Goal: Information Seeking & Learning: Check status

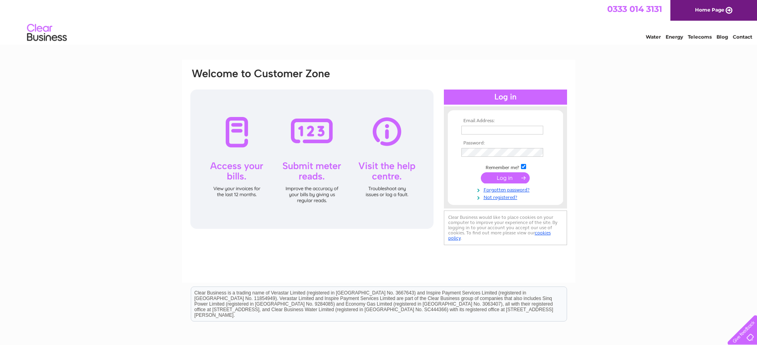
type input "[EMAIL_ADDRESS][DOMAIN_NAME]"
click at [500, 177] on input "submit" at bounding box center [505, 177] width 49 height 11
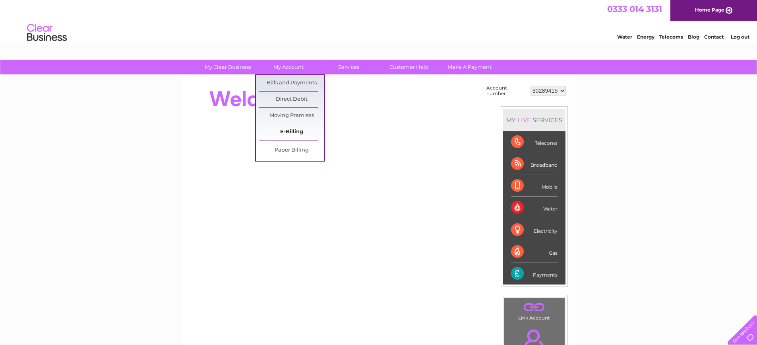
click at [293, 129] on link "E-Billing" at bounding box center [292, 132] width 66 height 16
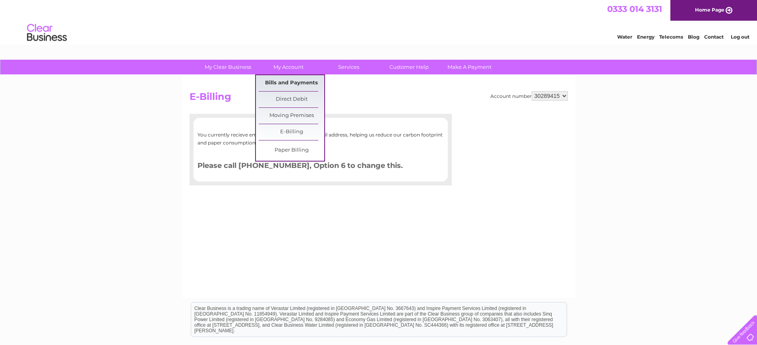
click at [292, 85] on link "Bills and Payments" at bounding box center [292, 83] width 66 height 16
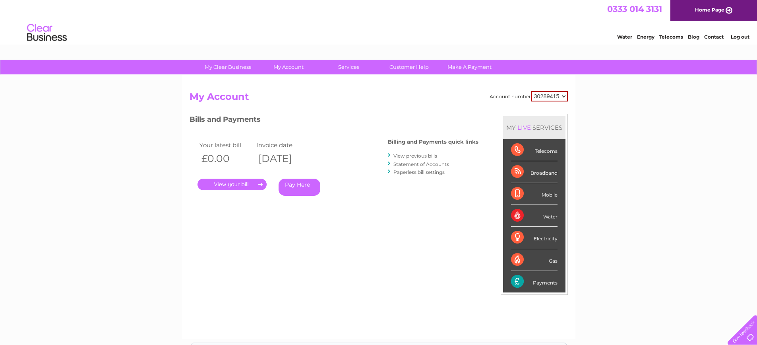
click at [248, 186] on link "." at bounding box center [232, 185] width 69 height 12
click at [260, 184] on link "." at bounding box center [232, 185] width 69 height 12
click at [289, 183] on link "Pay Here" at bounding box center [300, 187] width 42 height 17
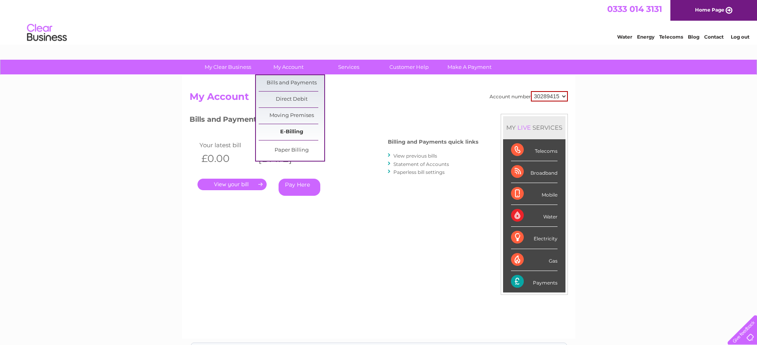
click at [299, 135] on link "E-Billing" at bounding box center [292, 132] width 66 height 16
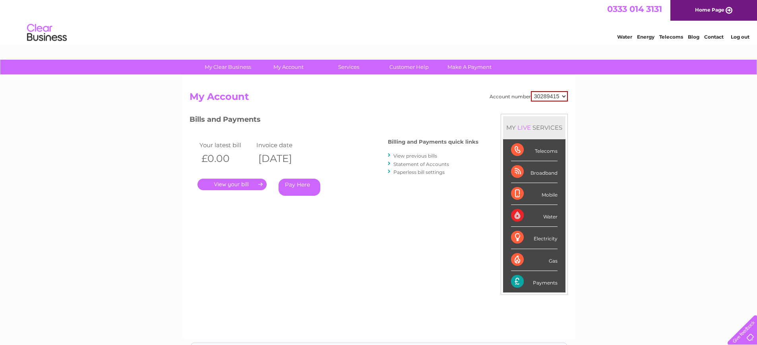
click at [418, 155] on link "View previous bills" at bounding box center [416, 156] width 44 height 6
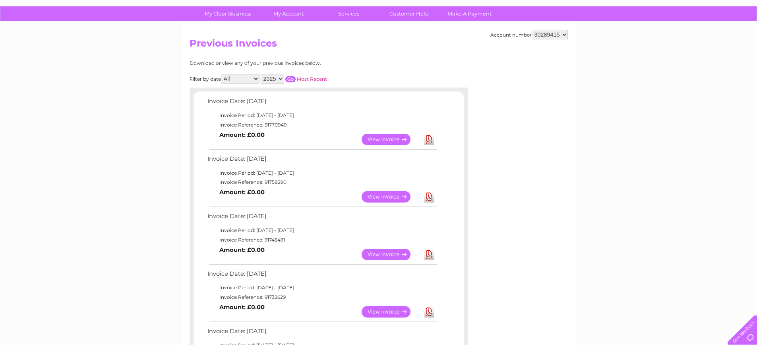
scroll to position [80, 0]
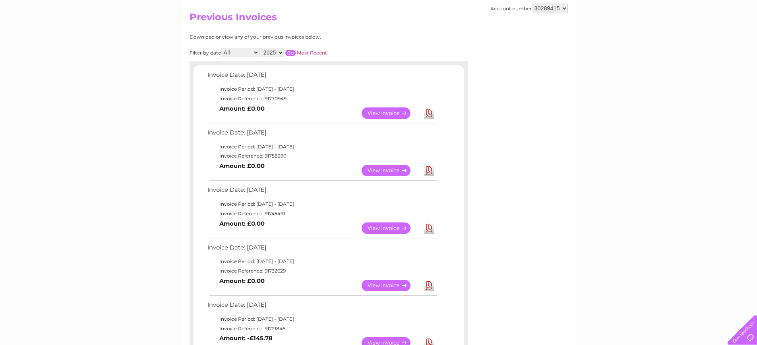
click at [384, 111] on link "View" at bounding box center [391, 113] width 58 height 12
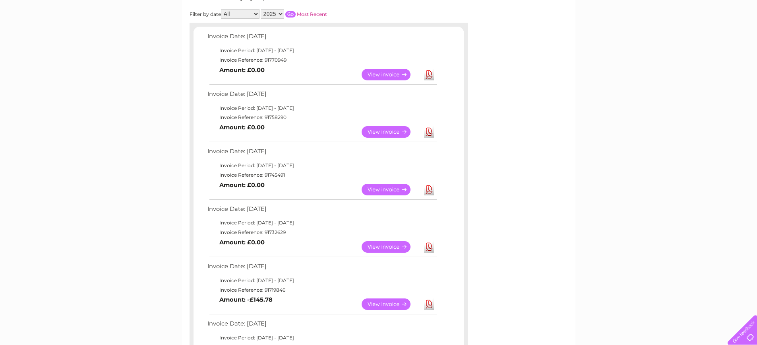
scroll to position [119, 0]
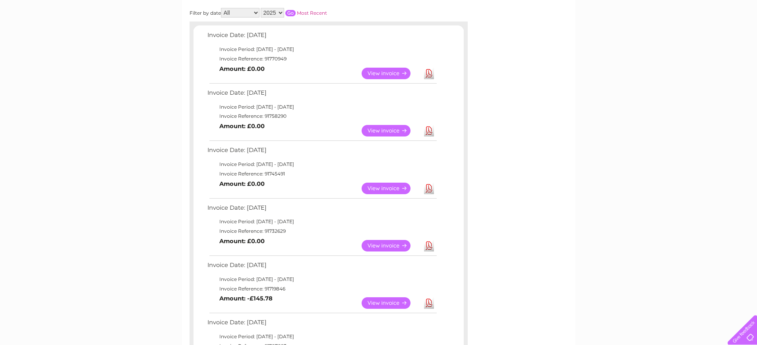
click at [376, 304] on link "View" at bounding box center [391, 303] width 58 height 12
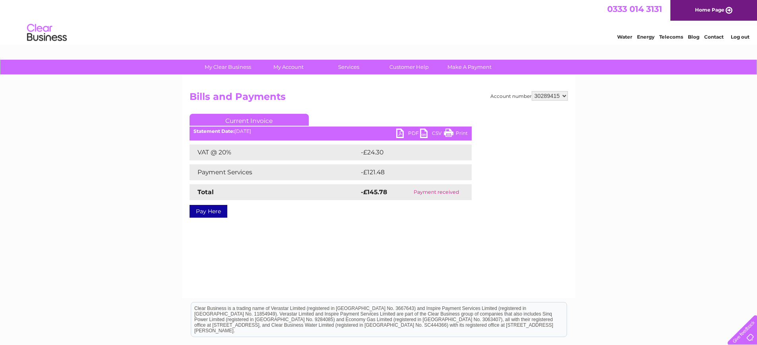
click at [401, 135] on link "PDF" at bounding box center [408, 134] width 24 height 12
click at [562, 93] on select "30289415 30314148" at bounding box center [550, 96] width 36 height 10
select select "30314148"
click at [532, 91] on select "30289415 30314148" at bounding box center [550, 96] width 36 height 10
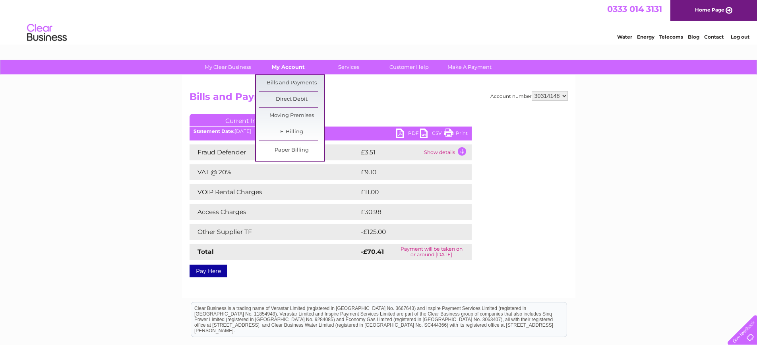
click at [284, 62] on link "My Account" at bounding box center [289, 67] width 66 height 15
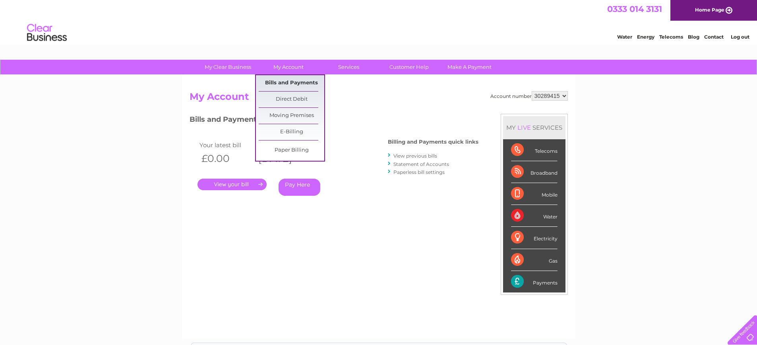
click at [297, 82] on link "Bills and Payments" at bounding box center [292, 83] width 66 height 16
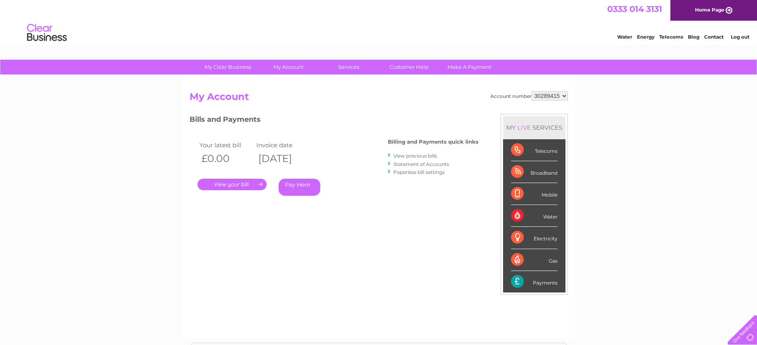
click at [408, 155] on link "View previous bills" at bounding box center [416, 156] width 44 height 6
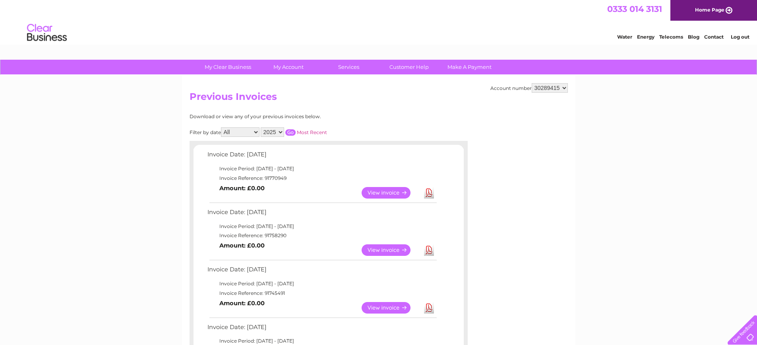
click at [564, 88] on select "30289415 30314148" at bounding box center [550, 88] width 36 height 10
select select "30314148"
click at [532, 83] on select "30289415 30314148" at bounding box center [550, 88] width 36 height 10
click at [398, 190] on link "View" at bounding box center [391, 193] width 58 height 12
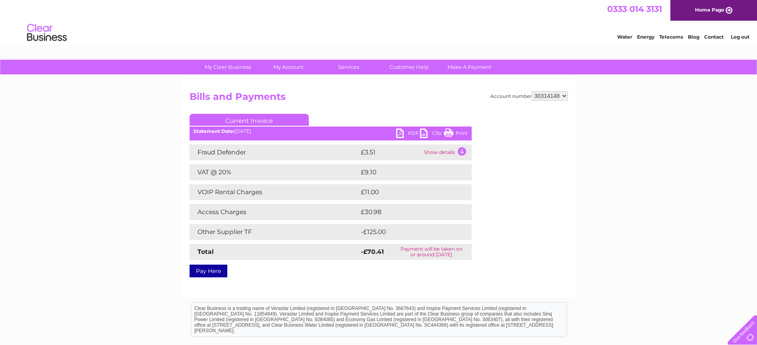
click at [401, 134] on link "PDF" at bounding box center [408, 134] width 24 height 12
